Goal: Task Accomplishment & Management: Complete application form

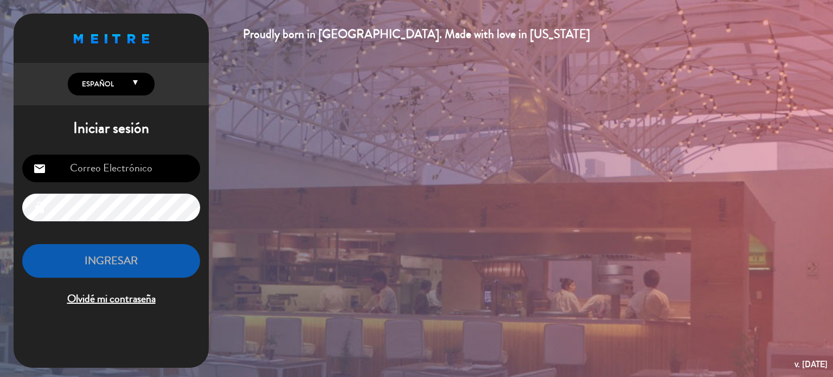
click at [112, 168] on input "email" at bounding box center [111, 169] width 178 height 28
type input "[EMAIL_ADDRESS][DOMAIN_NAME]"
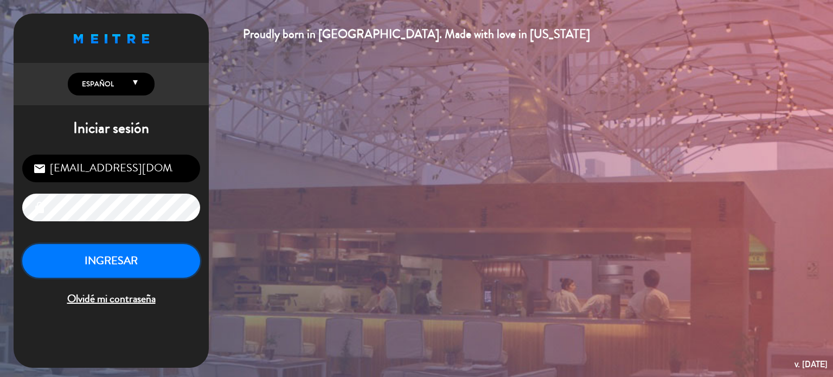
click at [79, 258] on button "INGRESAR" at bounding box center [111, 261] width 178 height 34
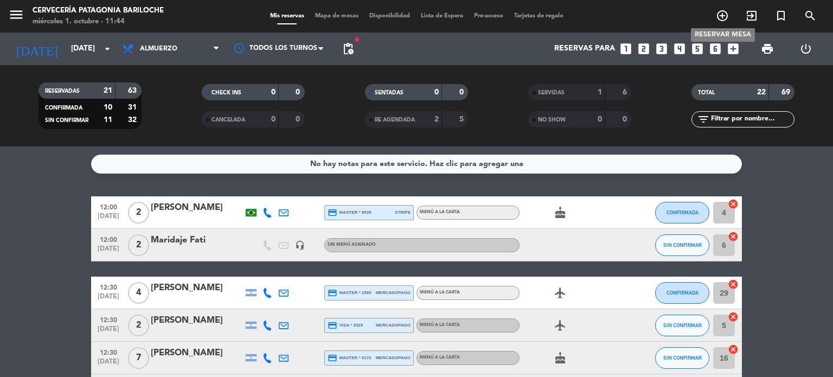
click at [723, 10] on icon "add_circle_outline" at bounding box center [722, 15] width 13 height 13
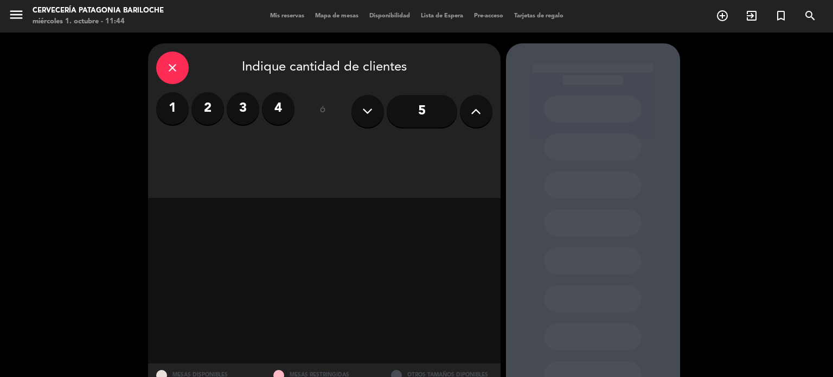
click at [202, 111] on label "2" at bounding box center [208, 108] width 33 height 33
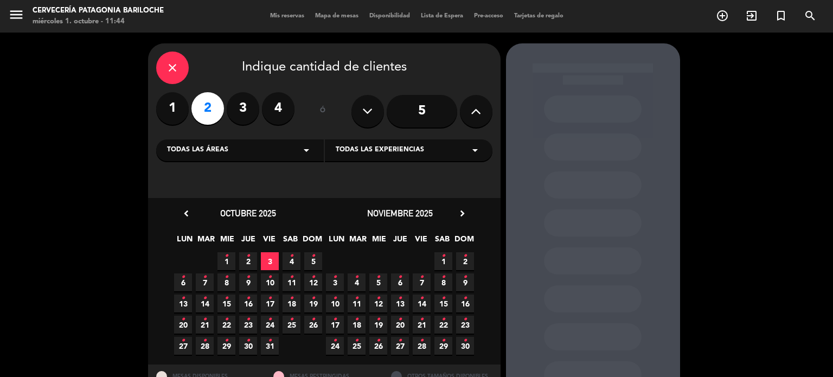
click at [225, 266] on span "1 •" at bounding box center [227, 261] width 18 height 18
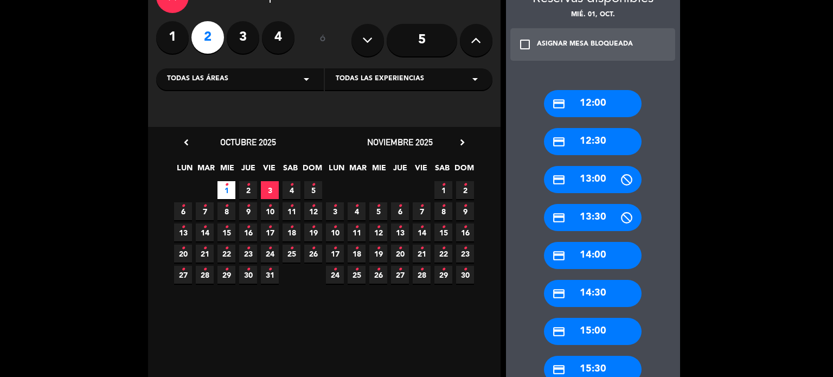
scroll to position [72, 0]
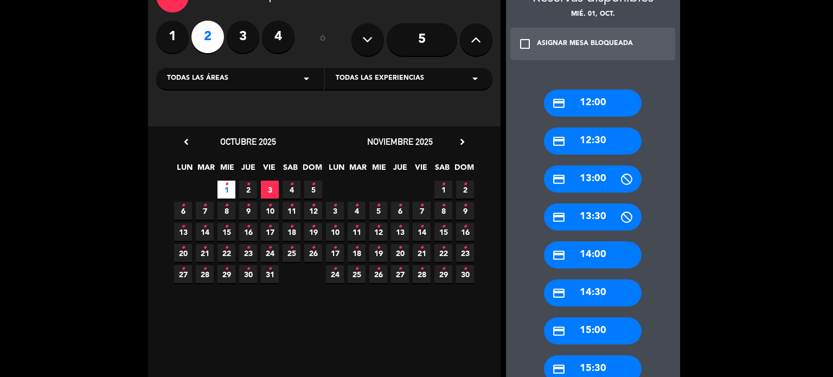
click at [590, 252] on div "credit_card 14:00" at bounding box center [593, 254] width 98 height 27
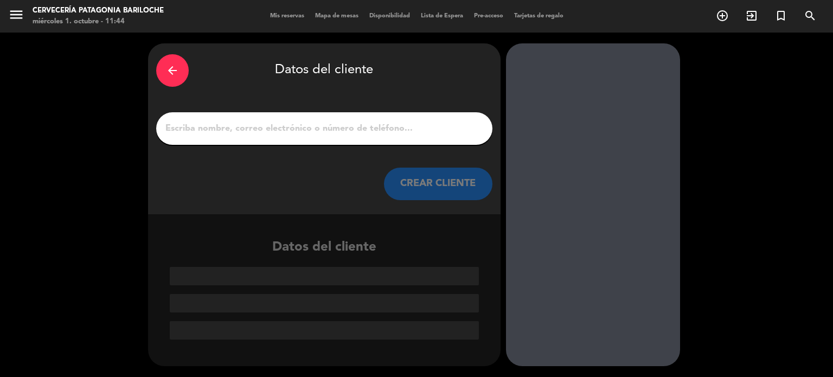
click at [300, 129] on input "1" at bounding box center [324, 128] width 320 height 15
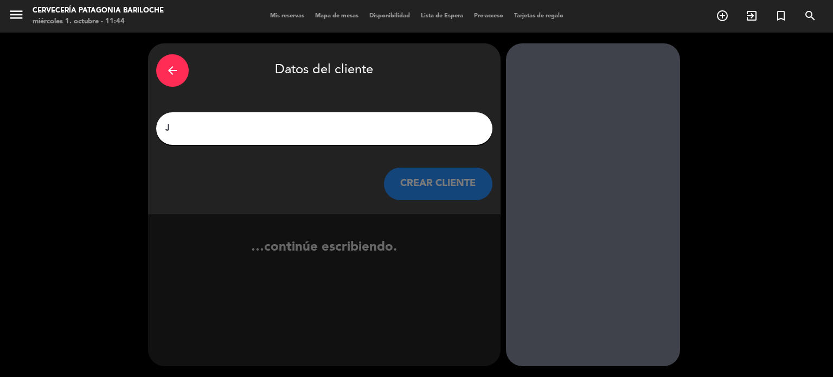
click at [300, 129] on input "J" at bounding box center [324, 128] width 320 height 15
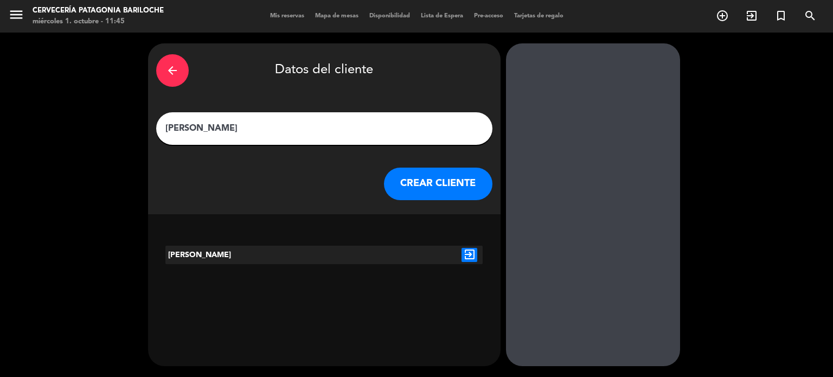
drag, startPoint x: 224, startPoint y: 129, endPoint x: 109, endPoint y: 123, distance: 115.2
click at [109, 123] on div "arrow_back Datos del cliente [PERSON_NAME] CREAR CLIENTE [PERSON_NAME] exit_to_…" at bounding box center [416, 205] width 833 height 345
paste input "nani"
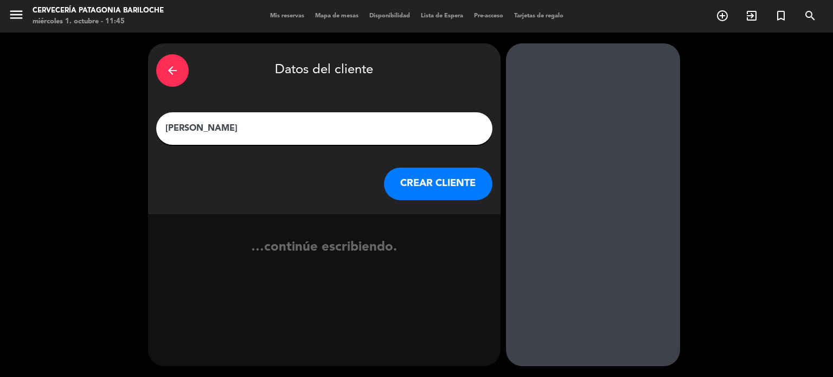
type input "[PERSON_NAME]"
click at [427, 188] on button "CREAR CLIENTE" at bounding box center [438, 184] width 109 height 33
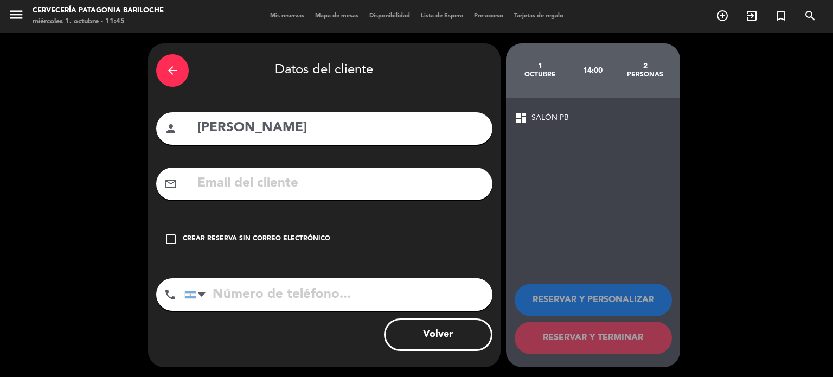
click at [227, 231] on div "check_box_outline_blank Crear reserva sin correo electrónico" at bounding box center [324, 239] width 336 height 33
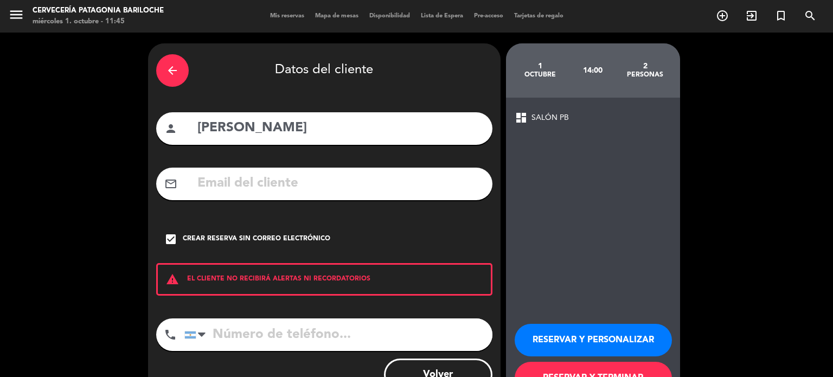
click at [604, 332] on button "RESERVAR Y PERSONALIZAR" at bounding box center [593, 340] width 157 height 33
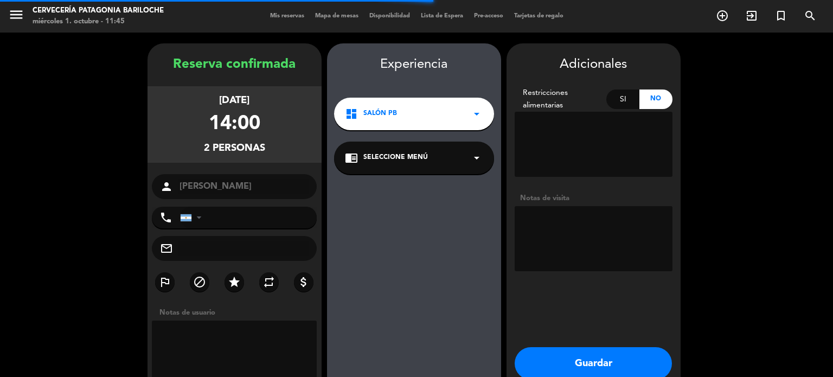
scroll to position [43, 0]
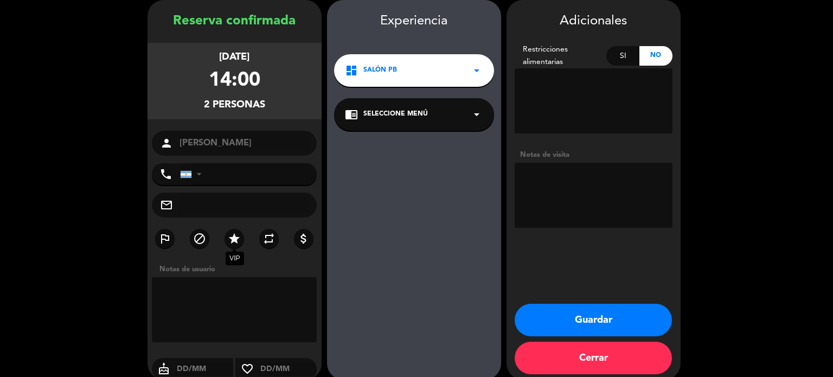
click at [234, 234] on icon "star" at bounding box center [234, 238] width 13 height 13
click at [555, 173] on textarea at bounding box center [594, 195] width 158 height 65
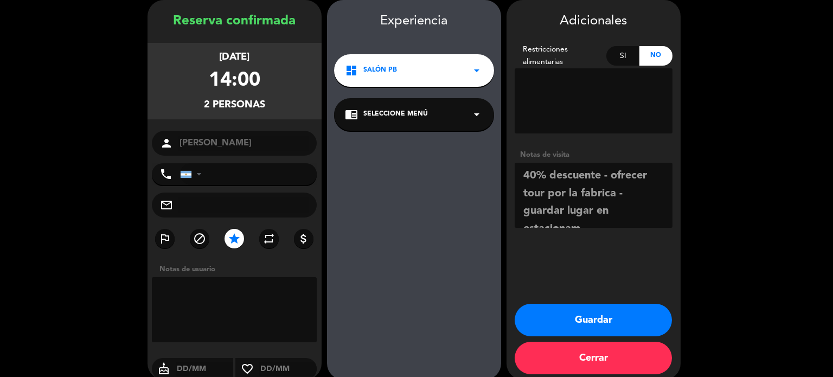
scroll to position [8, 0]
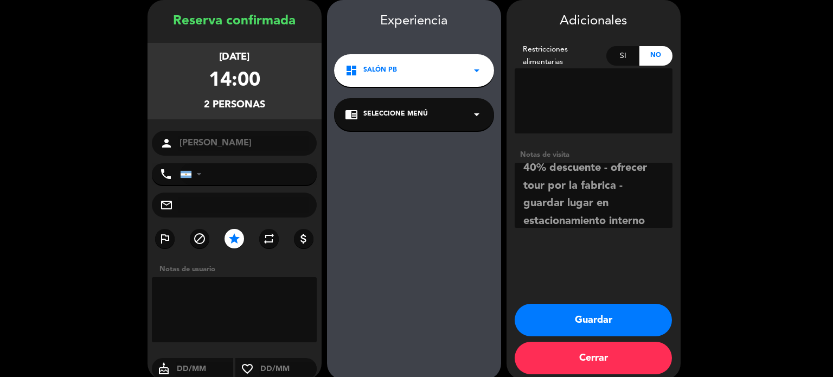
type textarea "40% descuente - ofrecer tour por la fabrica - guardar lugar en estacionamiento …"
click at [588, 323] on button "Guardar" at bounding box center [593, 320] width 157 height 33
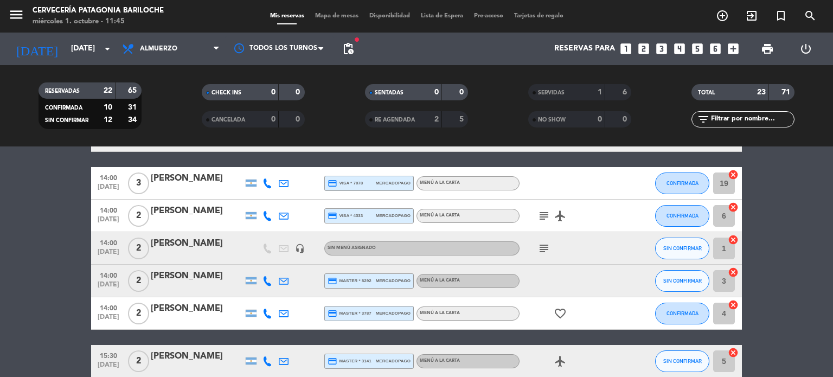
scroll to position [297, 0]
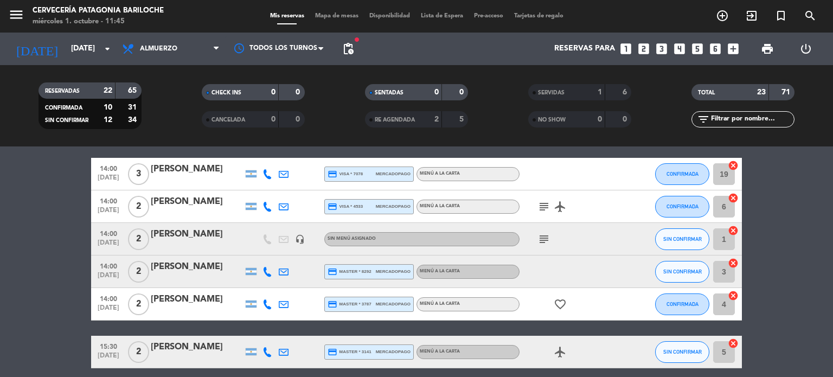
click at [216, 238] on div "[PERSON_NAME]" at bounding box center [197, 234] width 92 height 14
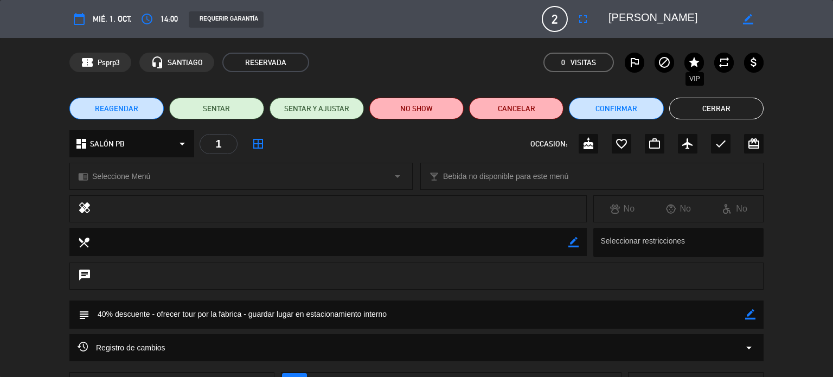
click at [700, 63] on icon "star" at bounding box center [694, 62] width 13 height 13
click at [690, 99] on button "Cerrar" at bounding box center [717, 109] width 94 height 22
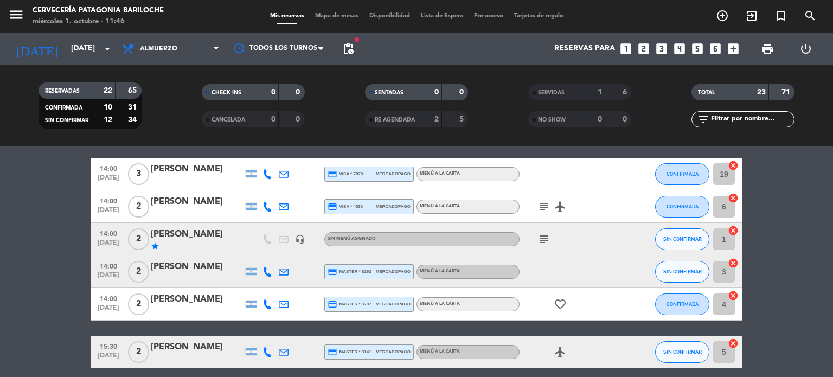
click at [335, 21] on div "menu Cervecería Patagonia Bariloche [DATE] 1. octubre - 11:46 Mis reservas Mapa…" at bounding box center [416, 16] width 833 height 33
click at [335, 14] on span "Mapa de mesas" at bounding box center [337, 16] width 54 height 6
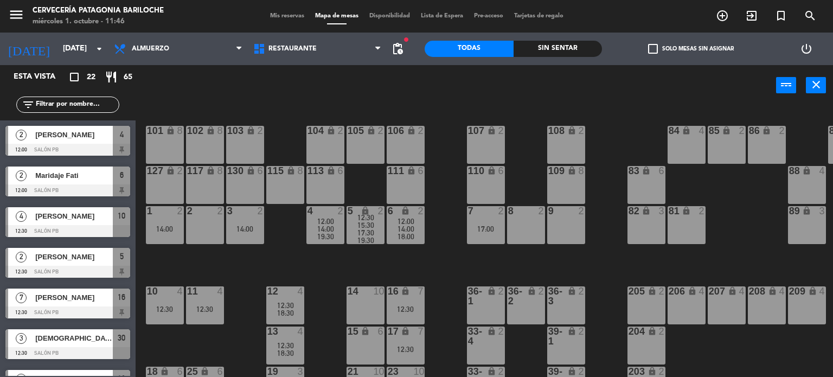
click at [71, 107] on input "text" at bounding box center [77, 105] width 84 height 12
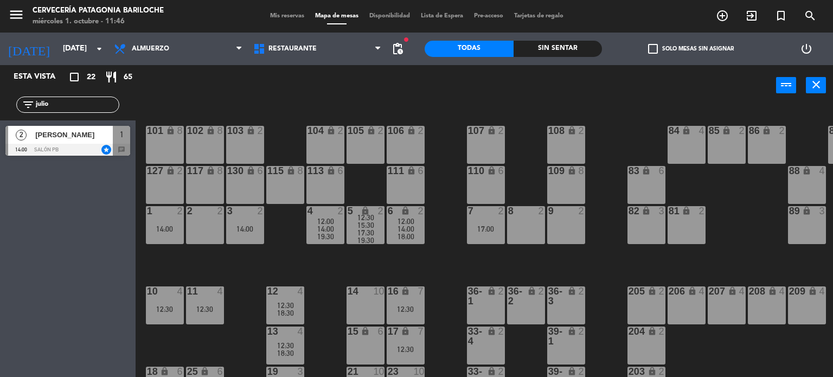
type input "julio"
click at [78, 148] on div at bounding box center [67, 150] width 125 height 12
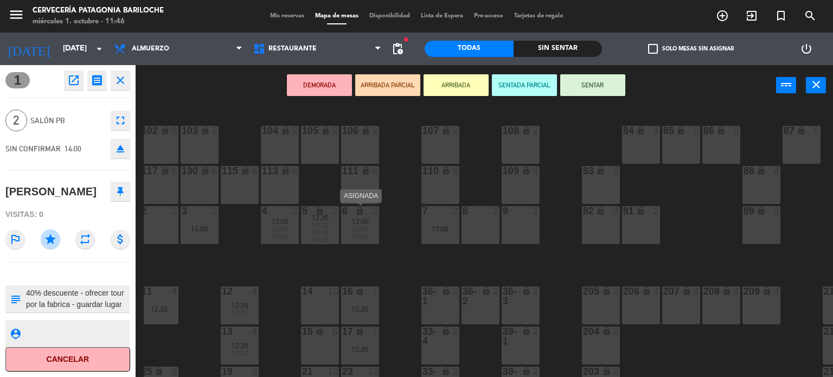
scroll to position [0, 45]
click at [532, 186] on div "109 lock 8" at bounding box center [521, 185] width 38 height 38
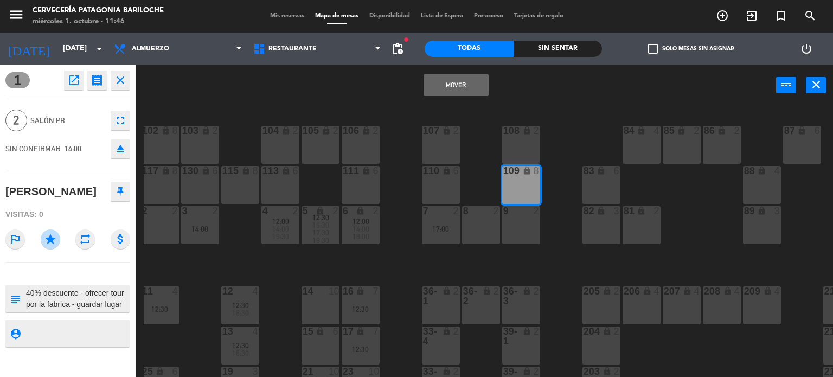
click at [469, 84] on button "Mover" at bounding box center [456, 85] width 65 height 22
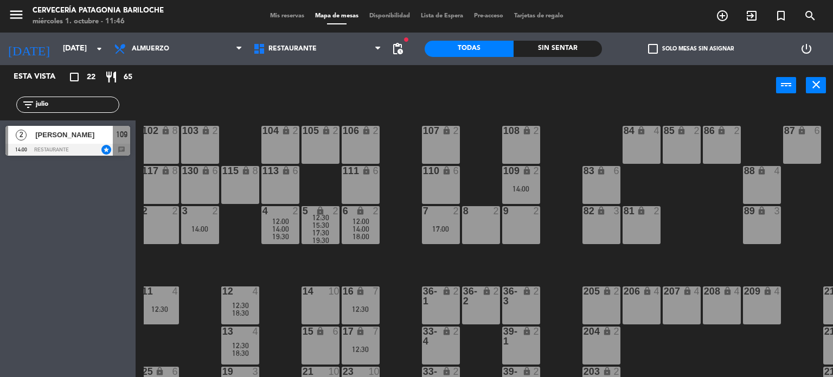
drag, startPoint x: 78, startPoint y: 105, endPoint x: 26, endPoint y: 106, distance: 52.1
click at [26, 106] on div "filter_list julio" at bounding box center [67, 105] width 103 height 16
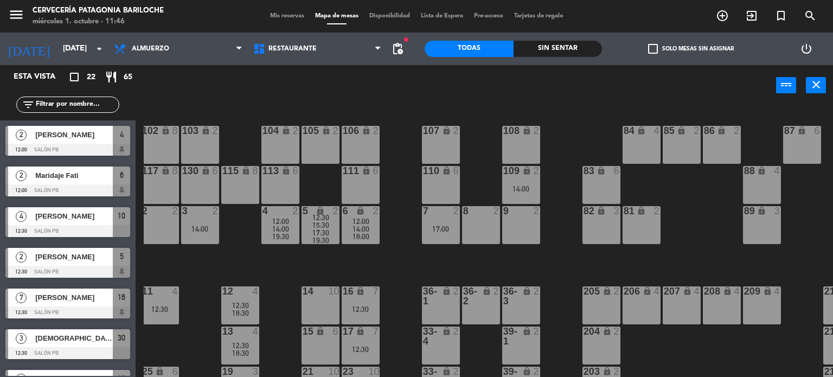
click at [391, 279] on div "101 lock 8 102 lock 8 104 lock 2 105 lock 2 106 lock 2 103 lock 2 107 lock 2 10…" at bounding box center [489, 241] width 690 height 271
